Goal: Communication & Community: Answer question/provide support

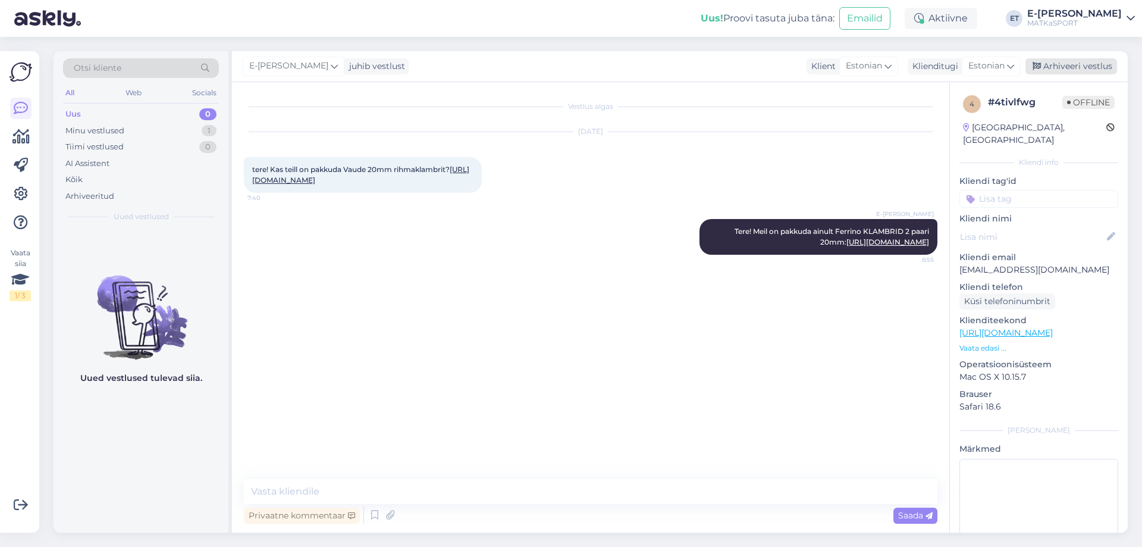
click at [1052, 60] on div "Arhiveeri vestlus" at bounding box center [1071, 66] width 92 height 16
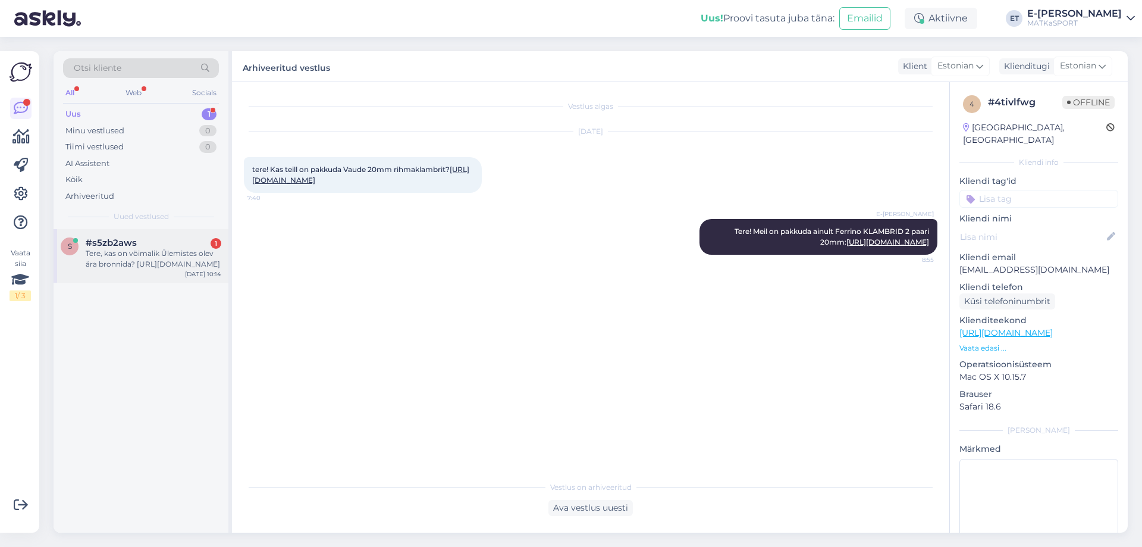
click at [156, 259] on div "Tere, kas on vöimalik Ülemistes olev ära bronnida? [URL][DOMAIN_NAME]" at bounding box center [154, 258] width 136 height 21
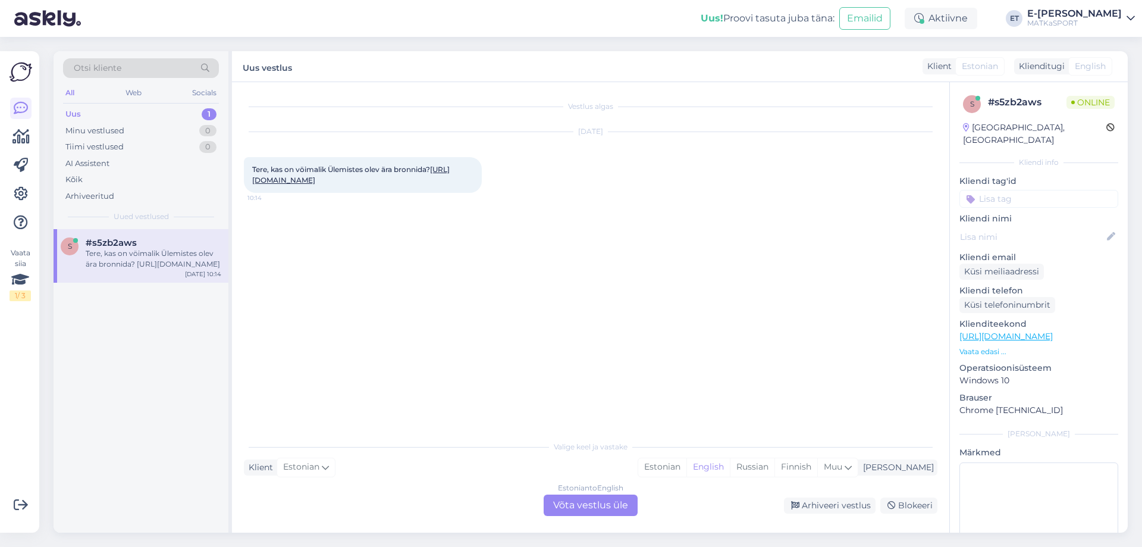
click at [568, 512] on div "Estonian to English Võta vestlus üle" at bounding box center [591, 504] width 94 height 21
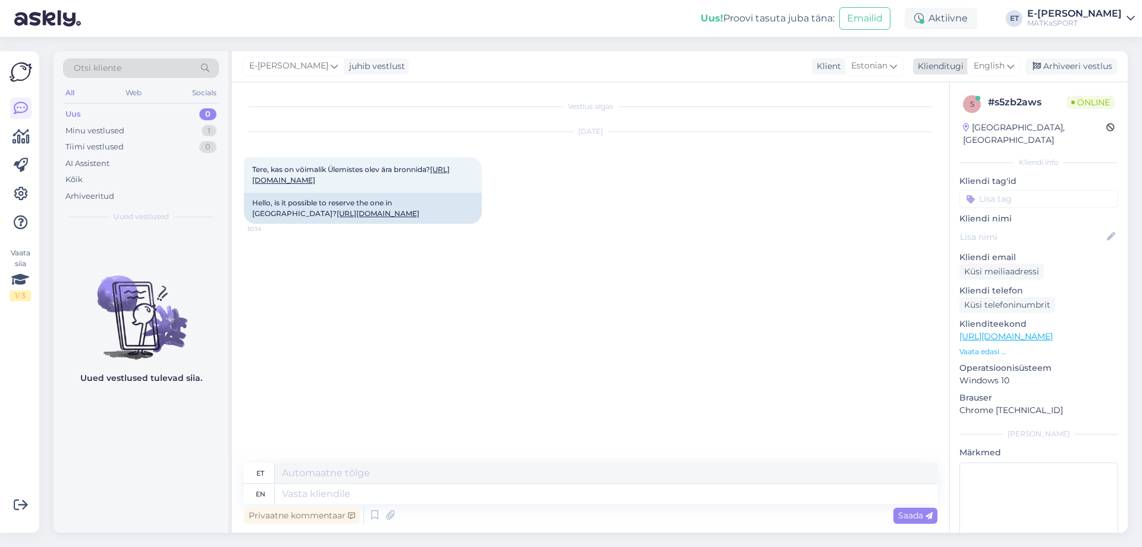
click at [1000, 67] on span "English" at bounding box center [989, 65] width 31 height 13
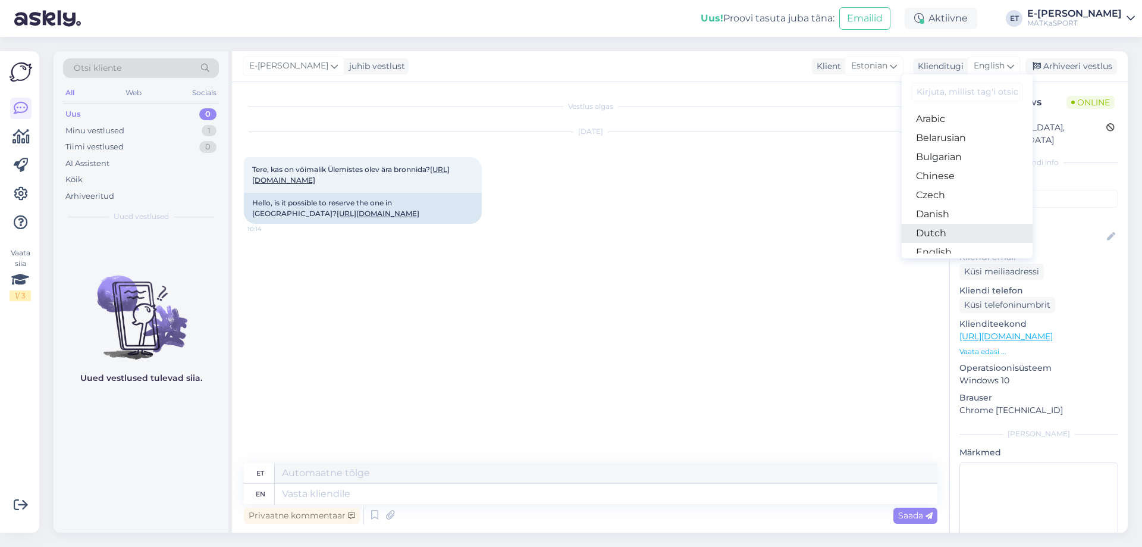
scroll to position [59, 0]
click at [944, 217] on link "Estonian" at bounding box center [967, 211] width 131 height 19
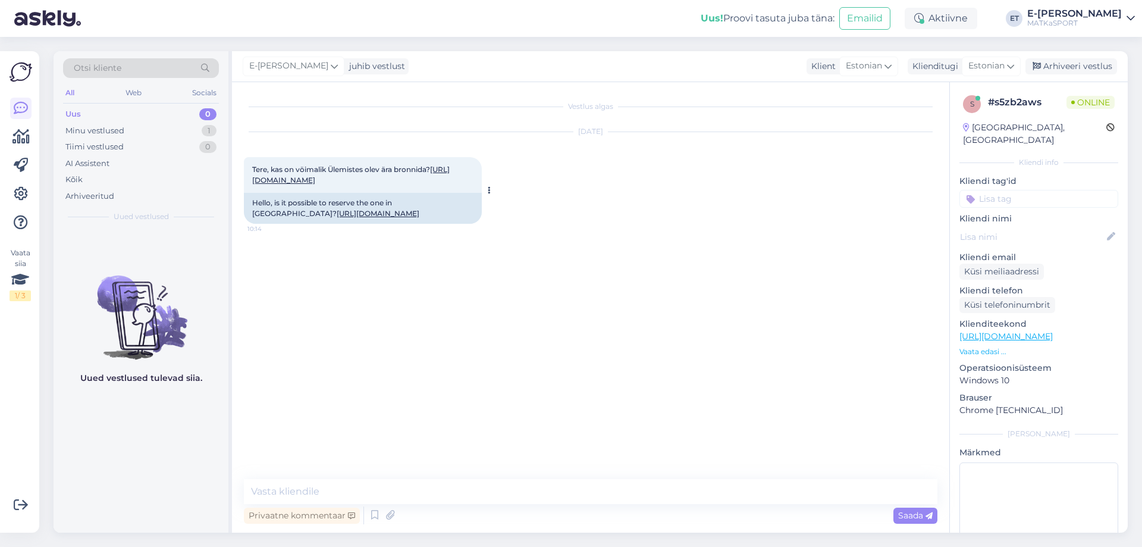
click at [371, 184] on link "[URL][DOMAIN_NAME]" at bounding box center [350, 175] width 197 height 20
click at [377, 486] on textarea at bounding box center [590, 491] width 693 height 25
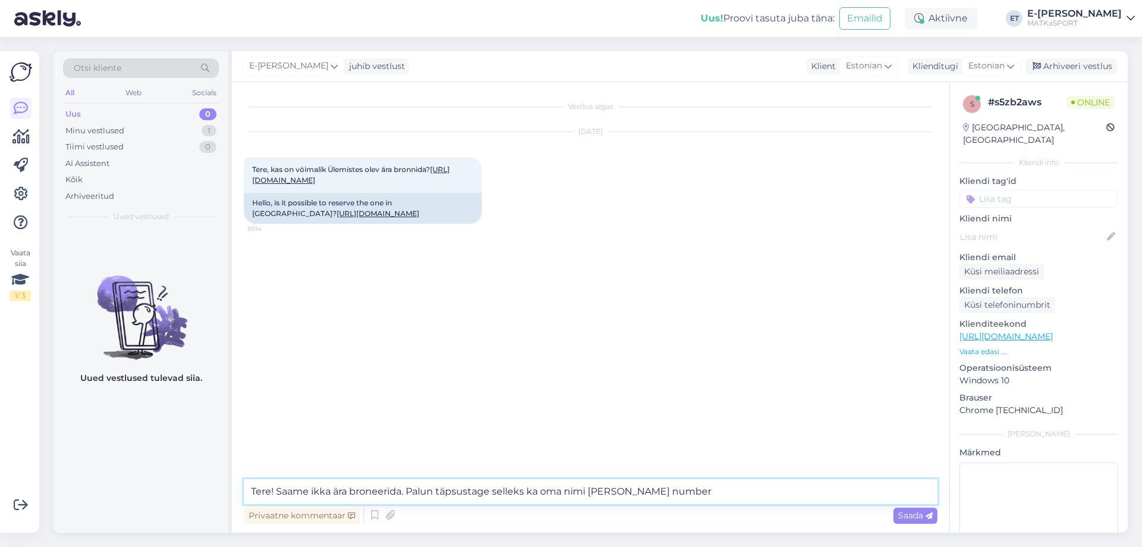
type textarea "Tere! Saame ikka ära broneerida. Palun täpsustage selleks ka oma nimi [PERSON_N…"
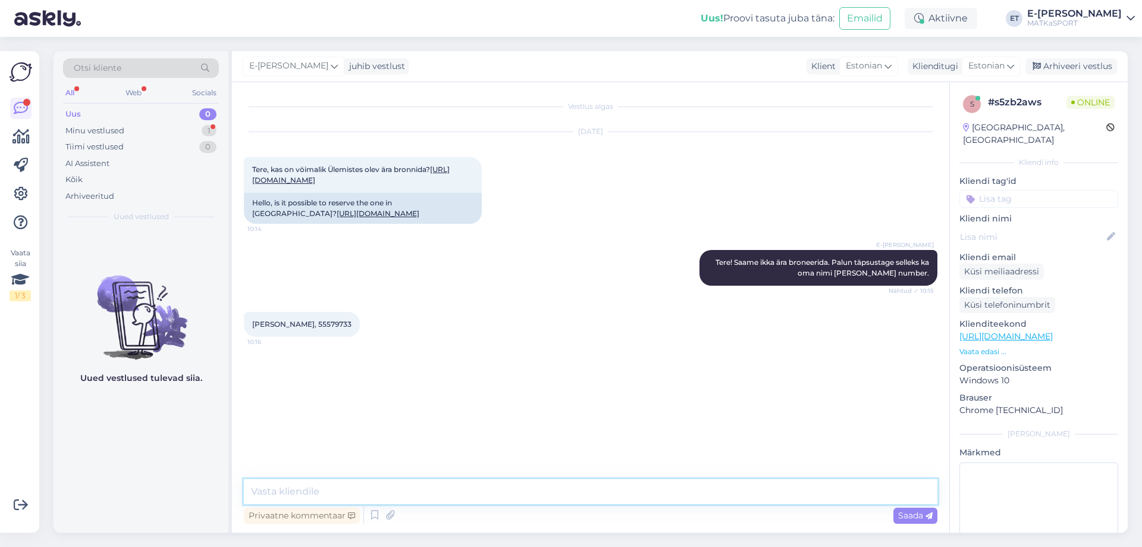
click at [293, 489] on textarea at bounding box center [590, 491] width 693 height 25
click at [261, 491] on textarea "AItäh! Broneerime soovitud toote maksimum kolmeks päevaks." at bounding box center [590, 491] width 693 height 25
drag, startPoint x: 471, startPoint y: 490, endPoint x: 413, endPoint y: 494, distance: 57.8
click at [413, 494] on textarea "Aitäh! Broneerime soovitud toote maksimum kolmeks päevaks." at bounding box center [590, 491] width 693 height 25
type textarea "Aitäh! Broneerime soovitud toote kolmeks päevaks."
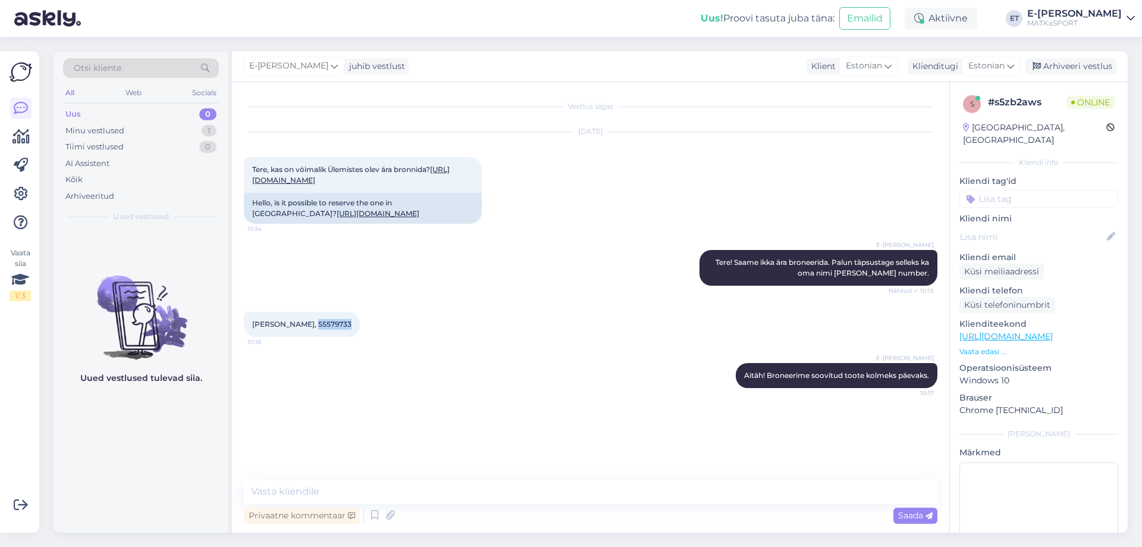
drag, startPoint x: 302, startPoint y: 390, endPoint x: 334, endPoint y: 385, distance: 33.0
click at [334, 328] on span "[PERSON_NAME], 55579733" at bounding box center [301, 323] width 99 height 9
copy span "55579733"
drag, startPoint x: 252, startPoint y: 388, endPoint x: 338, endPoint y: 387, distance: 86.2
click at [338, 337] on div "[PERSON_NAME], 55579733 10:16" at bounding box center [302, 324] width 116 height 25
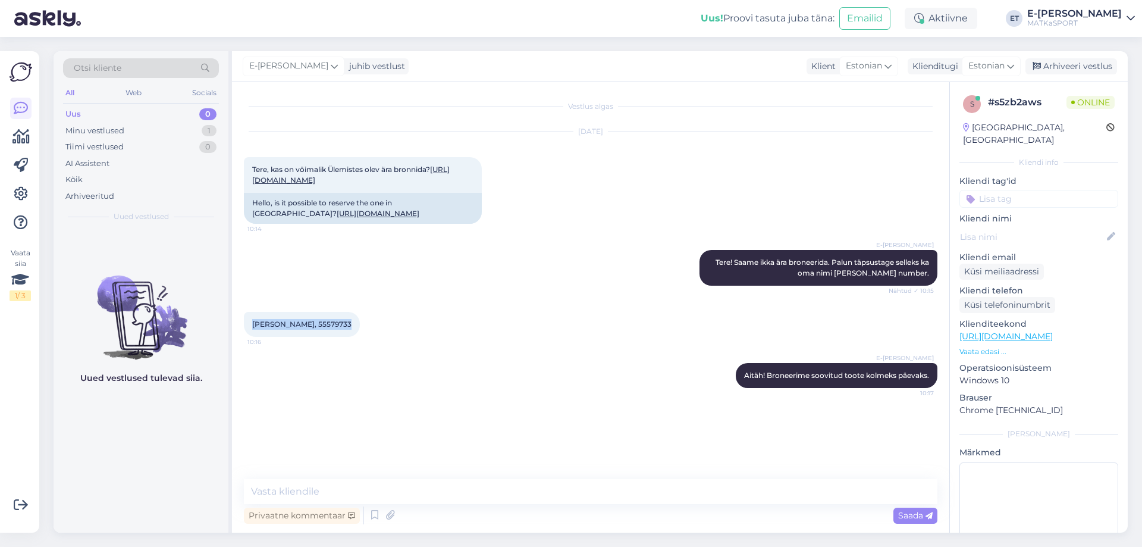
copy span "[PERSON_NAME], 55579733"
click at [330, 492] on textarea at bounding box center [590, 491] width 693 height 25
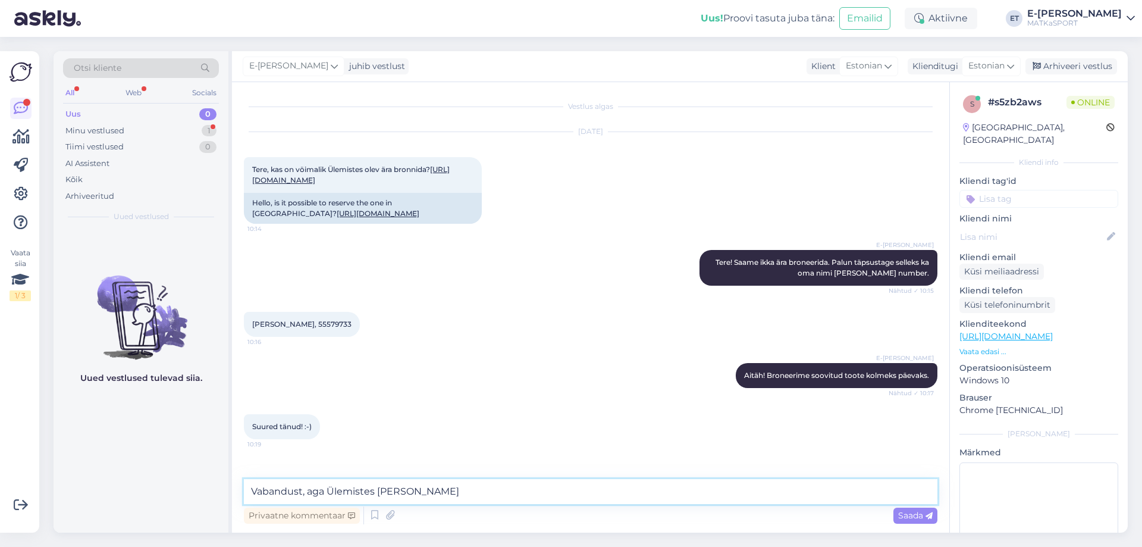
scroll to position [48, 0]
type textarea "Vabandust, aga Ülemistes [PERSON_NAME] siiski kohapeal ei ole."
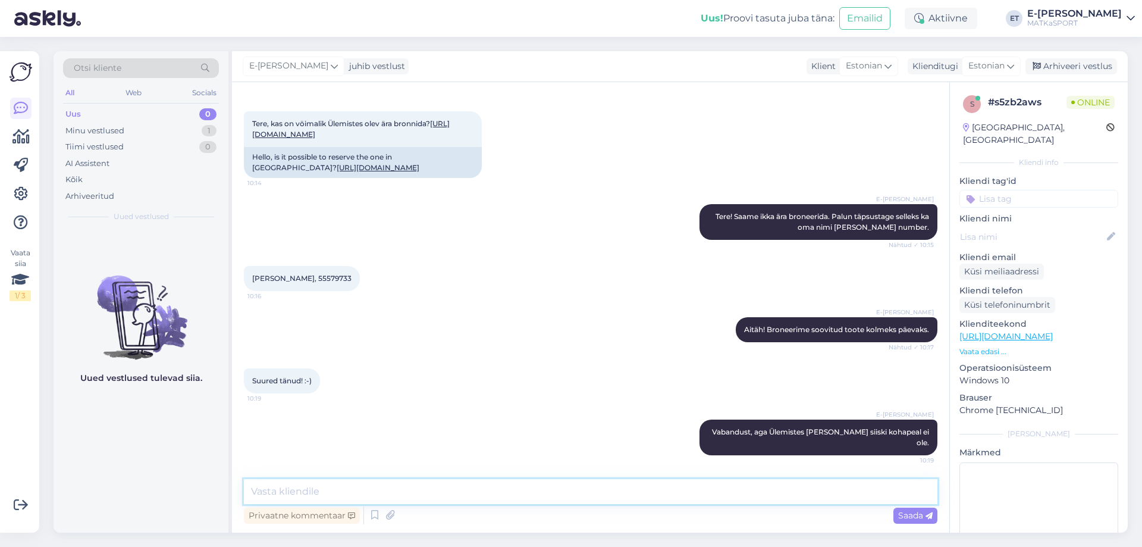
scroll to position [99, 0]
type textarea "K"
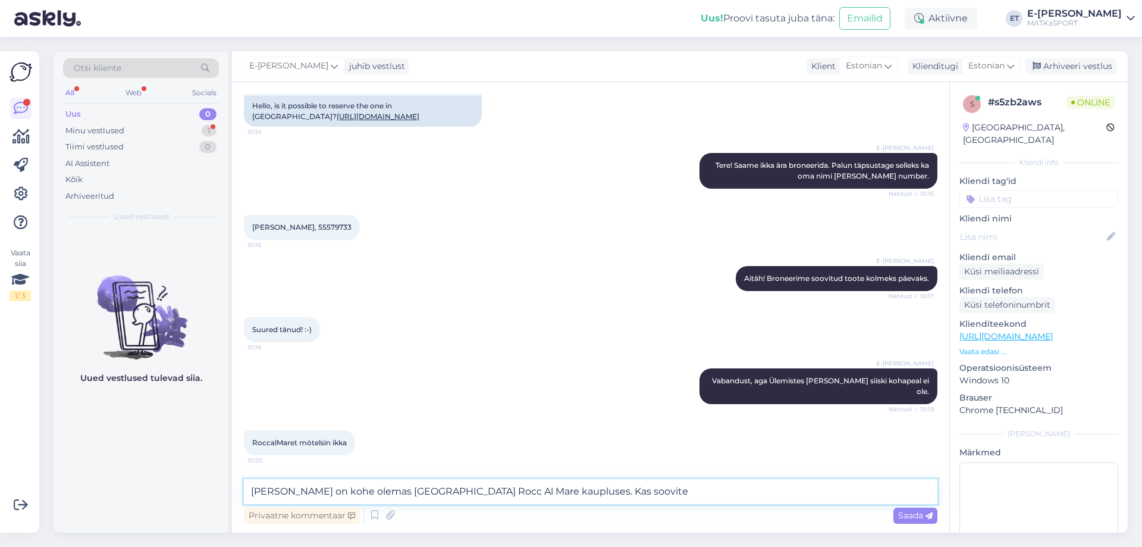
scroll to position [150, 0]
type textarea "[PERSON_NAME] on kohe olemas [GEOGRAPHIC_DATA] Rocc Al Mare kaupluses. Kas soov…"
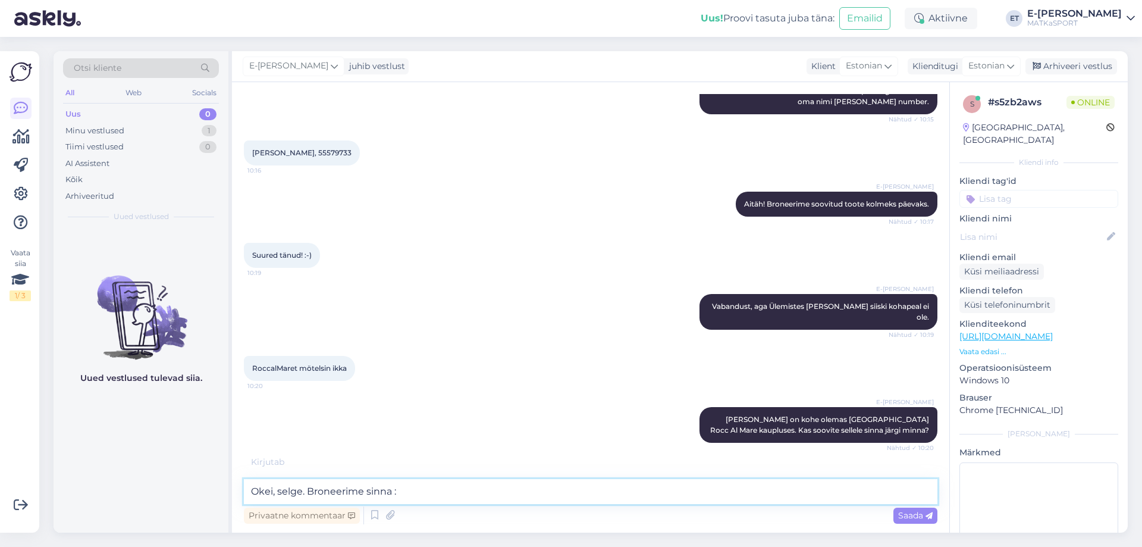
type textarea "Okei, selge. Broneerime sinna :)"
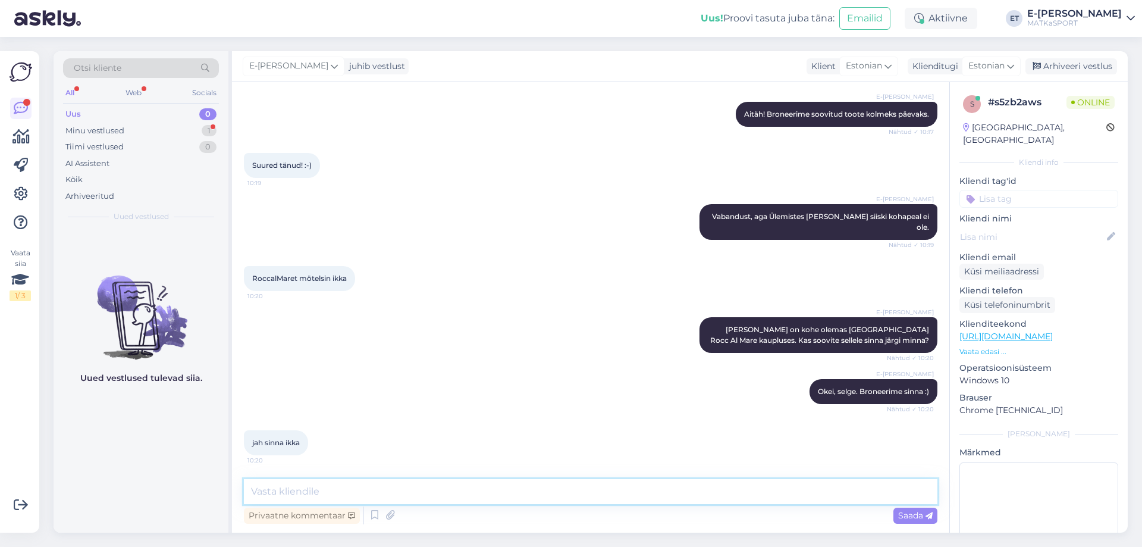
scroll to position [315, 0]
click at [373, 514] on icon at bounding box center [375, 515] width 14 height 18
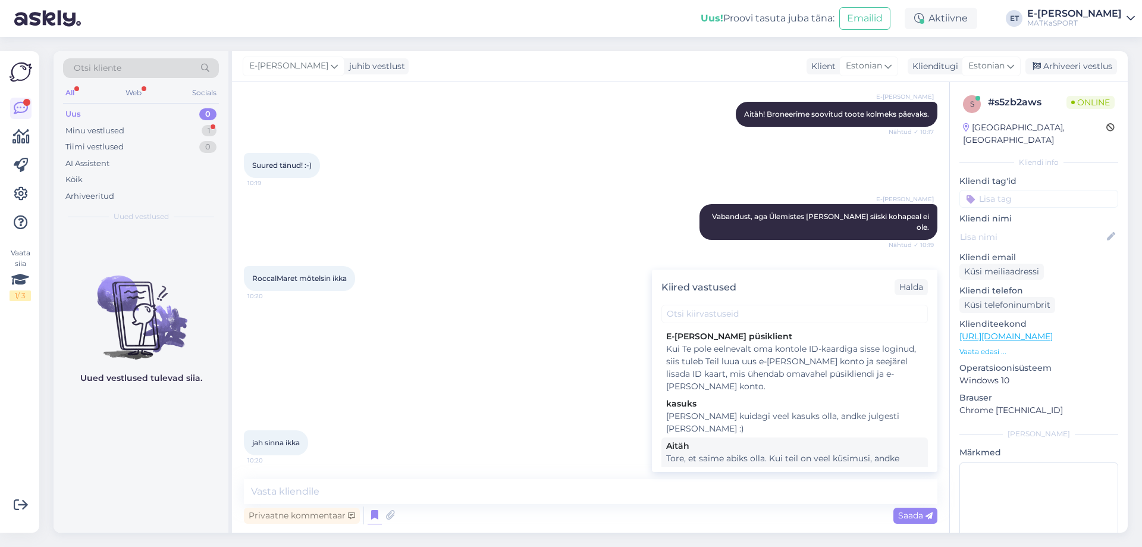
click at [742, 452] on div "Tore, et saime abiks olla. Kui teil on veel küsimusi, andke julgelt [PERSON_NAM…" at bounding box center [794, 464] width 257 height 25
type textarea "Tore, et saime abiks olla. Kui teil on veel küsimusi, andke julgelt [PERSON_NAM…"
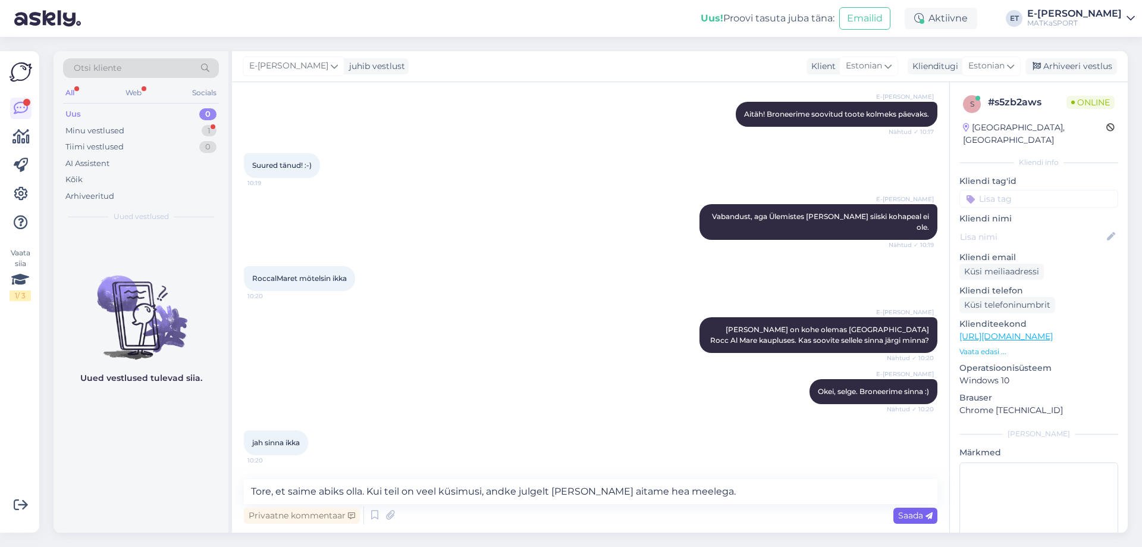
click at [907, 515] on span "Saada" at bounding box center [915, 515] width 34 height 11
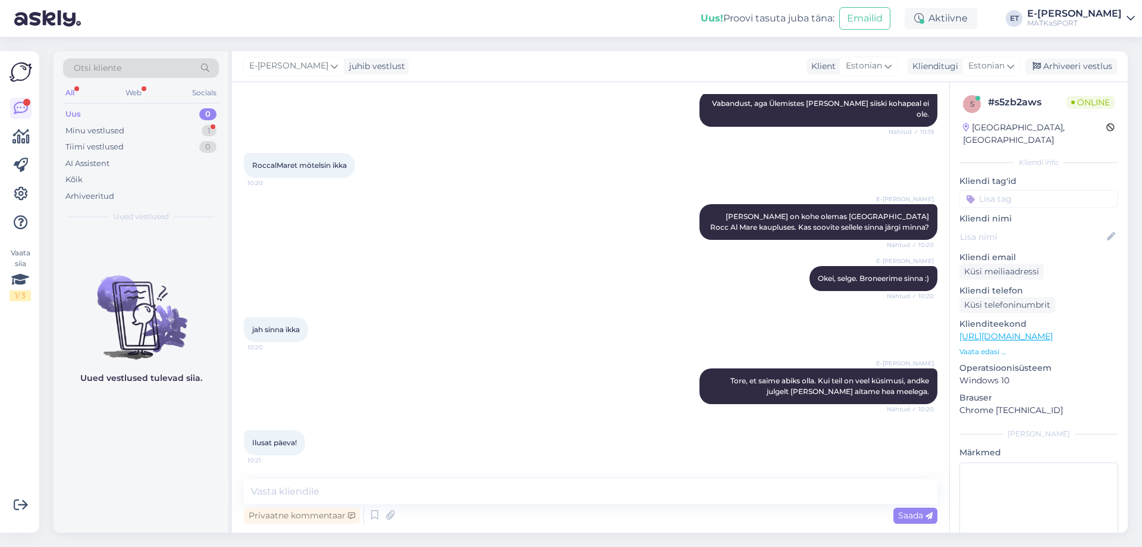
scroll to position [428, 0]
click at [284, 480] on textarea at bounding box center [590, 491] width 693 height 25
type textarea "Teile ka!"
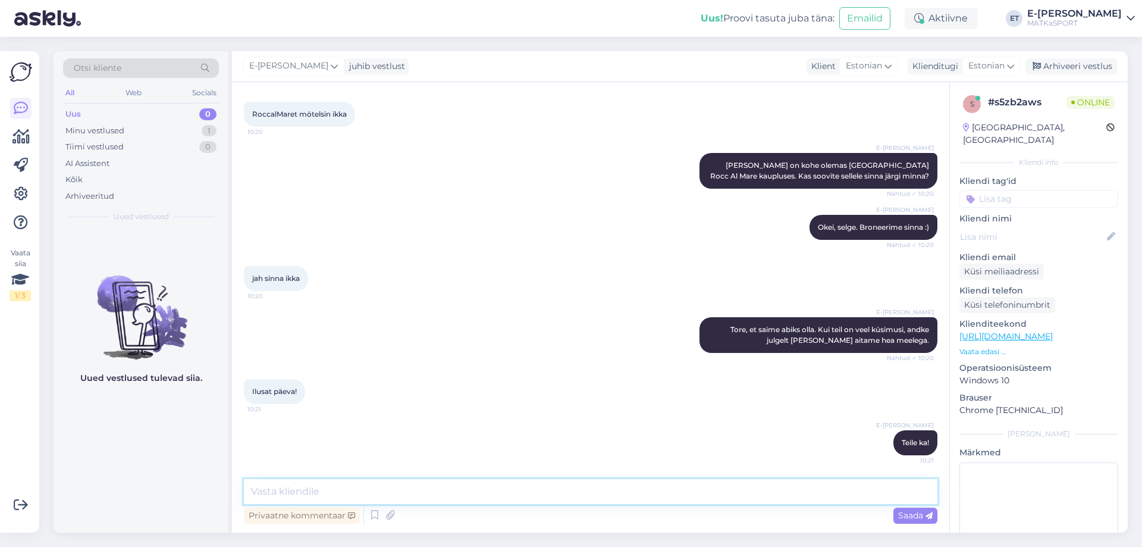
scroll to position [479, 0]
click at [1048, 65] on div "Arhiveeri vestlus" at bounding box center [1071, 66] width 92 height 16
